Goal: Contribute content

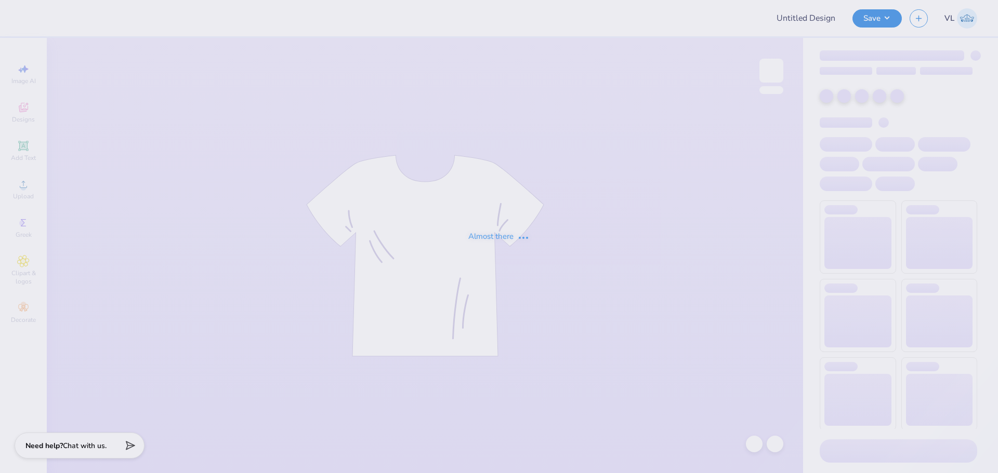
type input "AU Alpha Chi Gameday Crewnecks 2025"
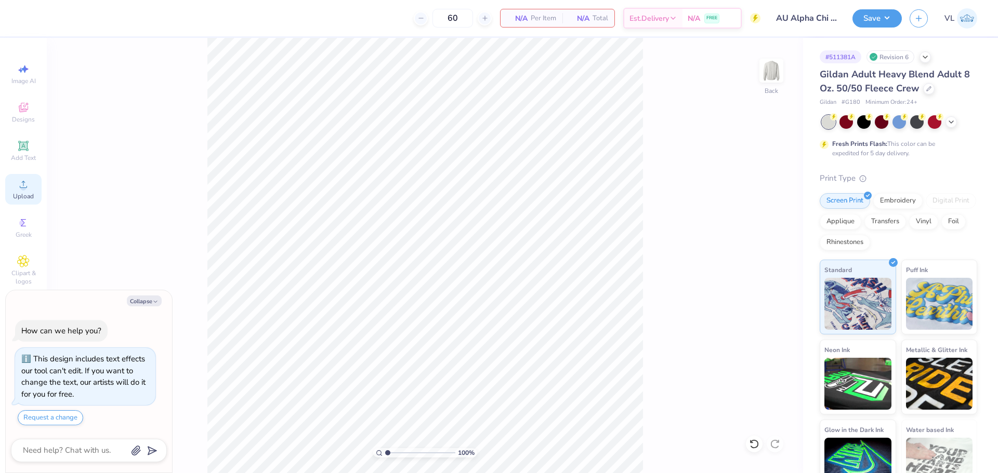
click at [31, 180] on div "Upload" at bounding box center [23, 189] width 36 height 31
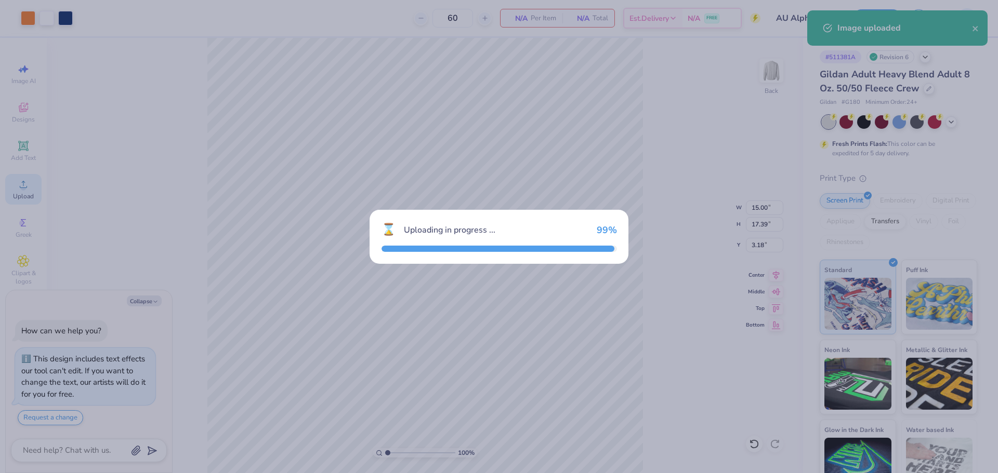
type textarea "x"
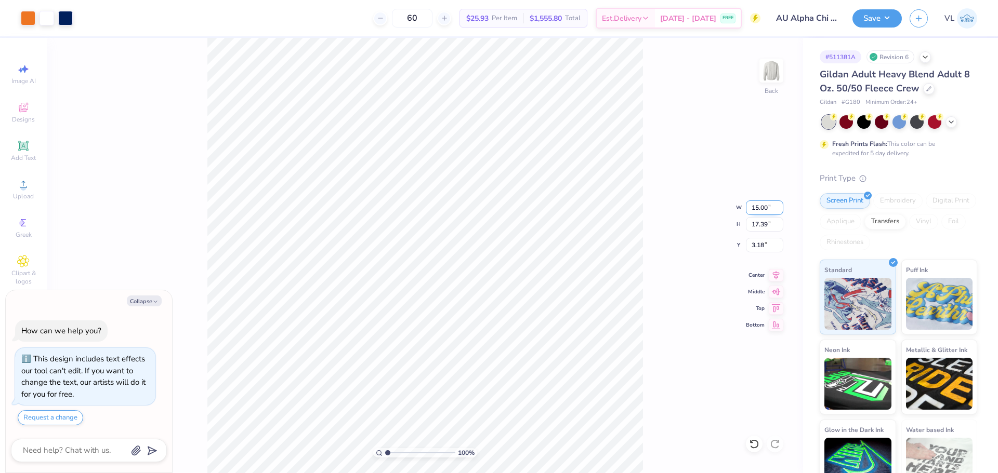
click at [758, 204] on input "15.00" at bounding box center [764, 208] width 37 height 15
type input "12"
click at [757, 245] on input "3.18" at bounding box center [764, 245] width 37 height 15
type textarea "x"
type input "12.00"
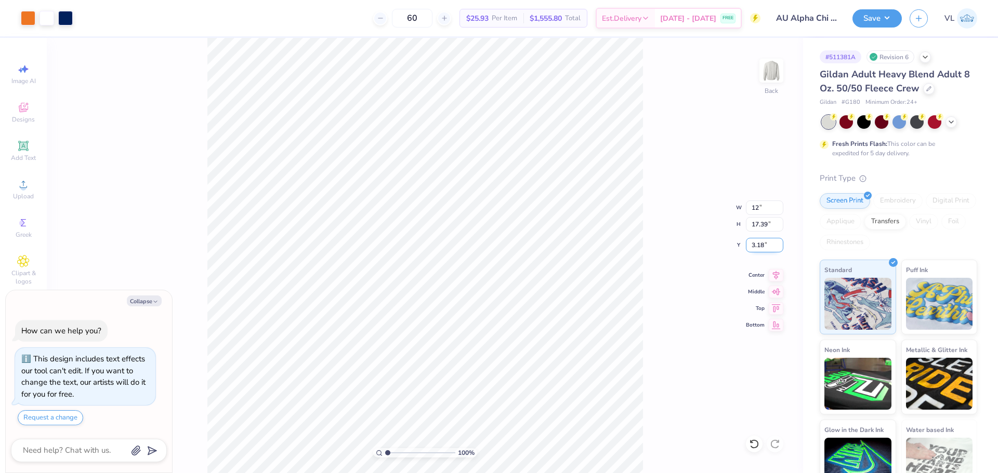
type input "13.91"
type input "3"
type textarea "x"
type input "3.00"
click at [874, 13] on button "Save" at bounding box center [876, 17] width 49 height 18
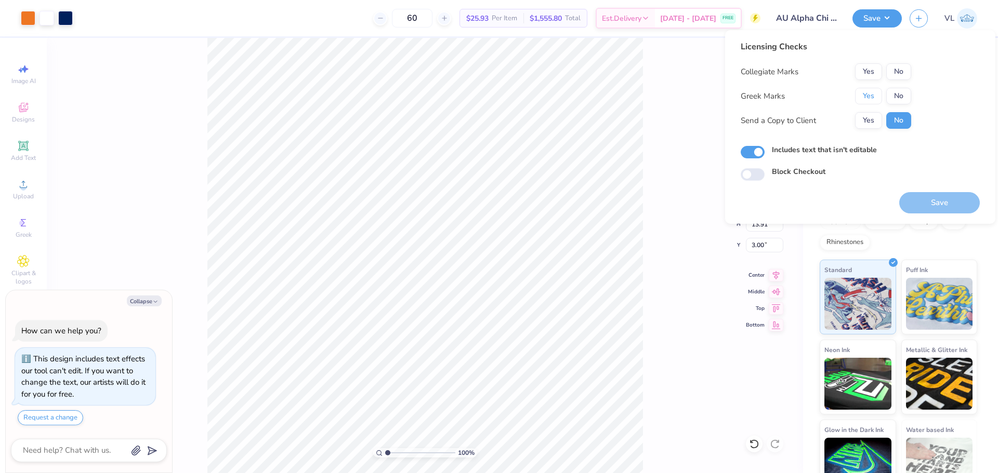
drag, startPoint x: 870, startPoint y: 94, endPoint x: 882, endPoint y: 86, distance: 14.0
click at [871, 94] on button "Yes" at bounding box center [868, 96] width 27 height 17
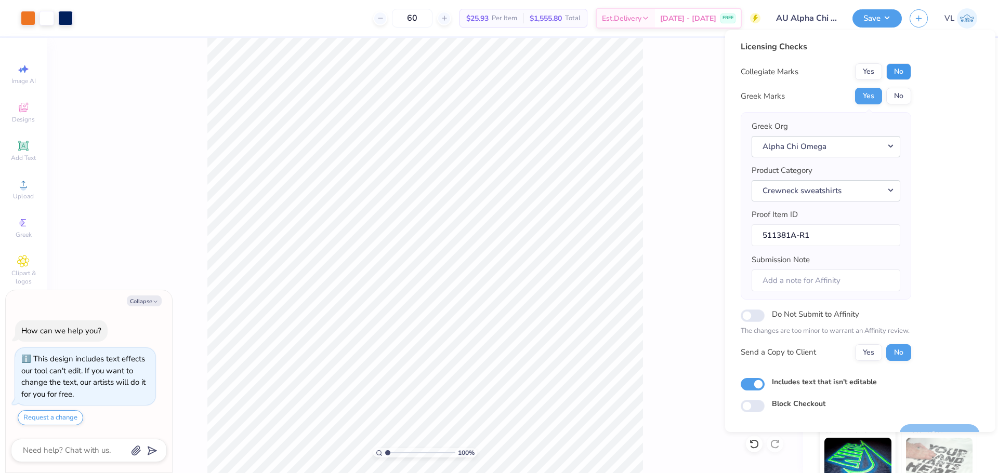
click at [900, 72] on button "No" at bounding box center [898, 71] width 25 height 17
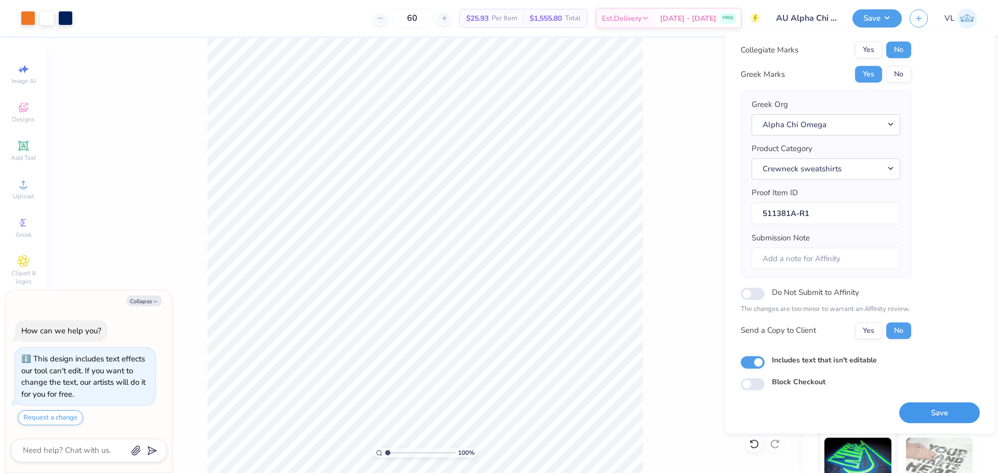
click at [938, 407] on button "Save" at bounding box center [939, 413] width 81 height 21
type textarea "x"
